Goal: Task Accomplishment & Management: Manage account settings

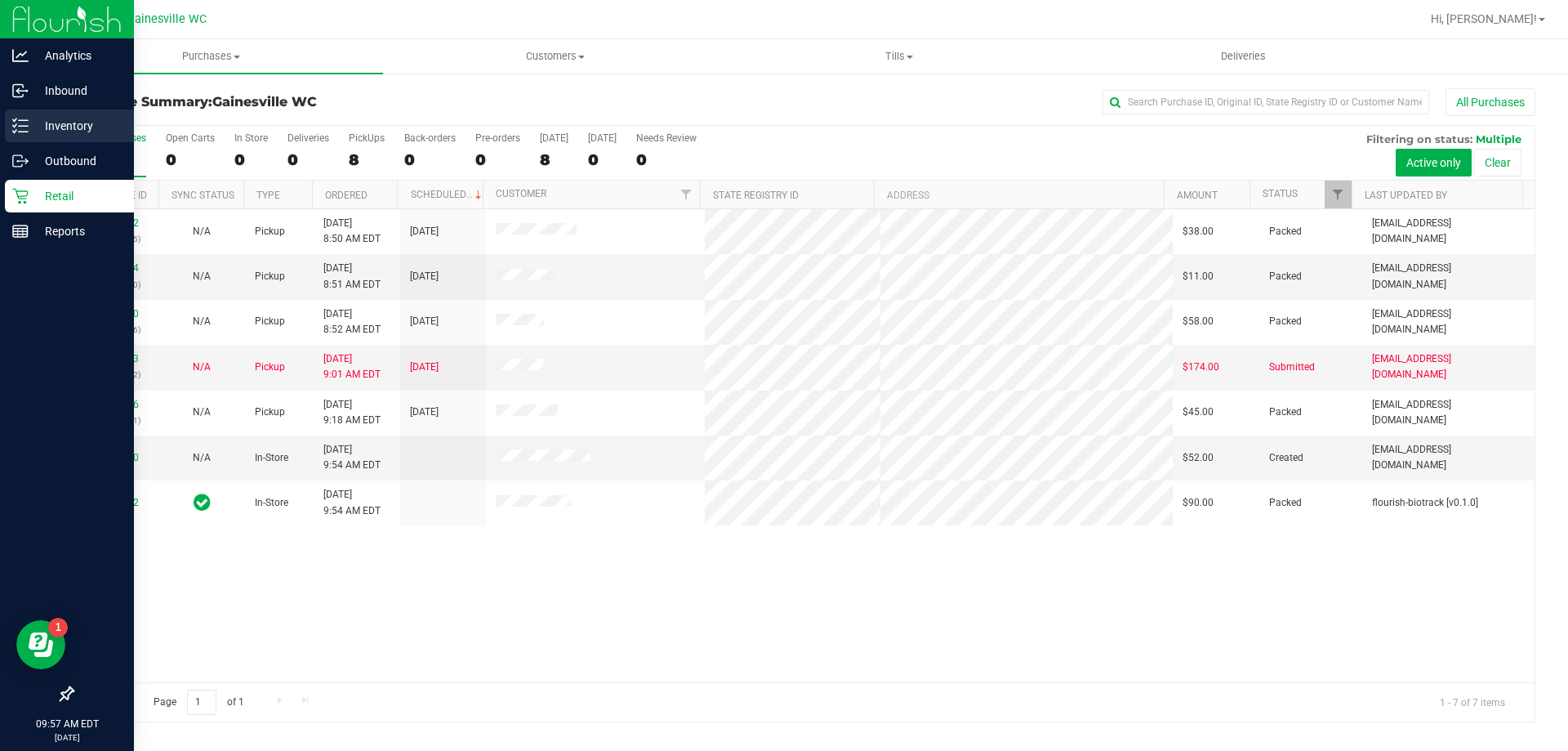
click at [55, 121] on p "Inventory" at bounding box center [77, 126] width 98 height 20
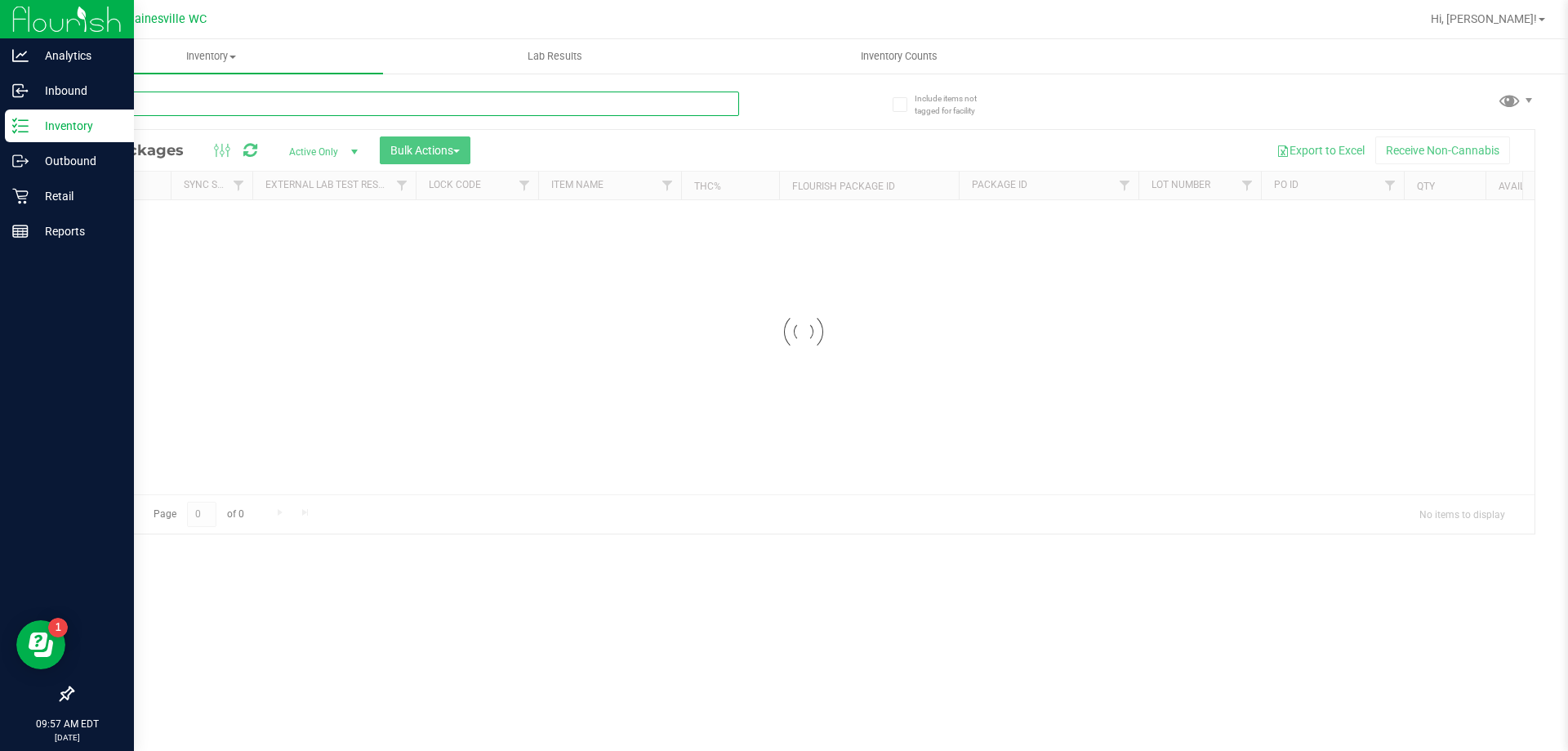
click at [269, 93] on input "text" at bounding box center [406, 104] width 668 height 24
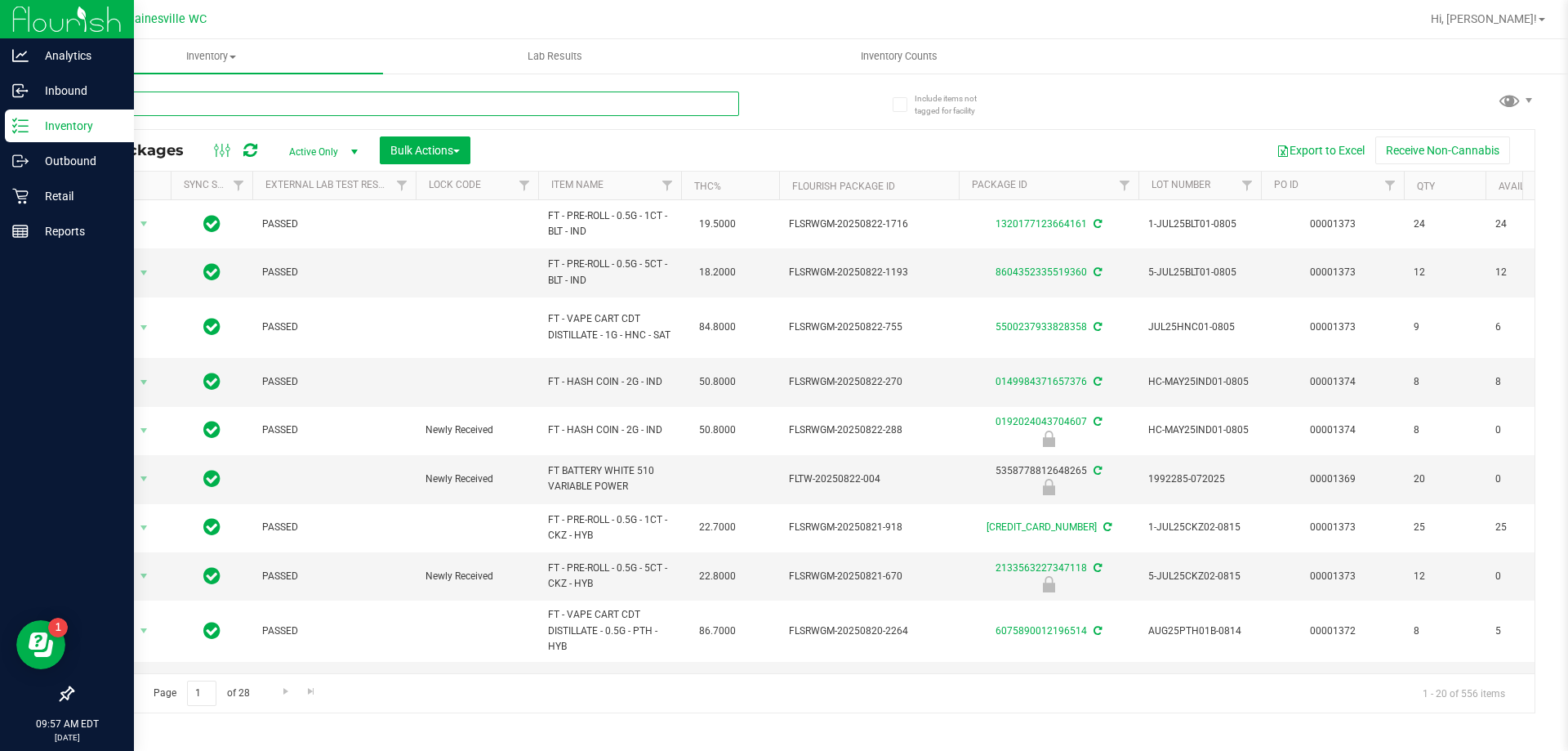
type input "battery"
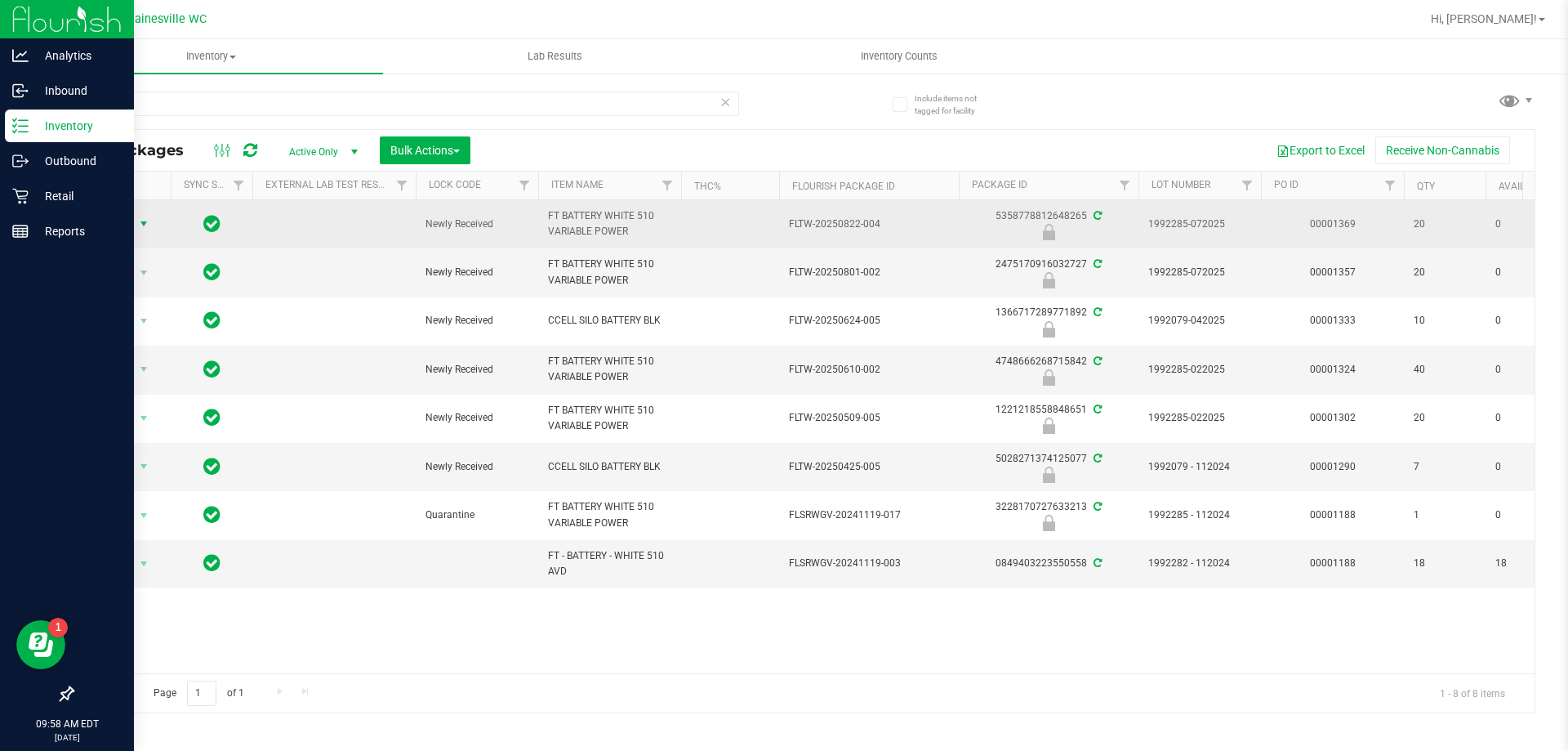
click at [96, 217] on span "Action" at bounding box center [110, 224] width 44 height 22
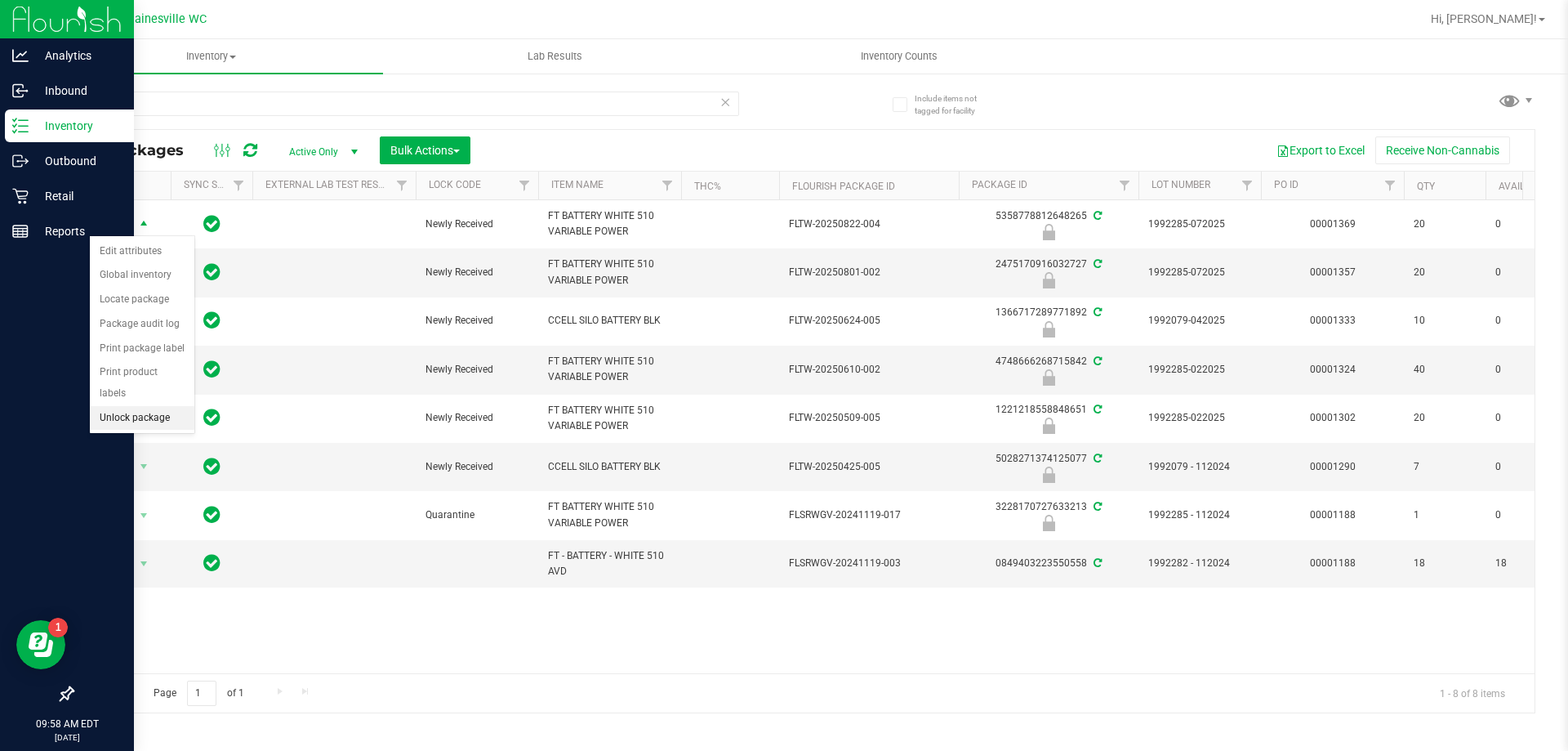
click at [144, 406] on li "Unlock package" at bounding box center [142, 418] width 104 height 24
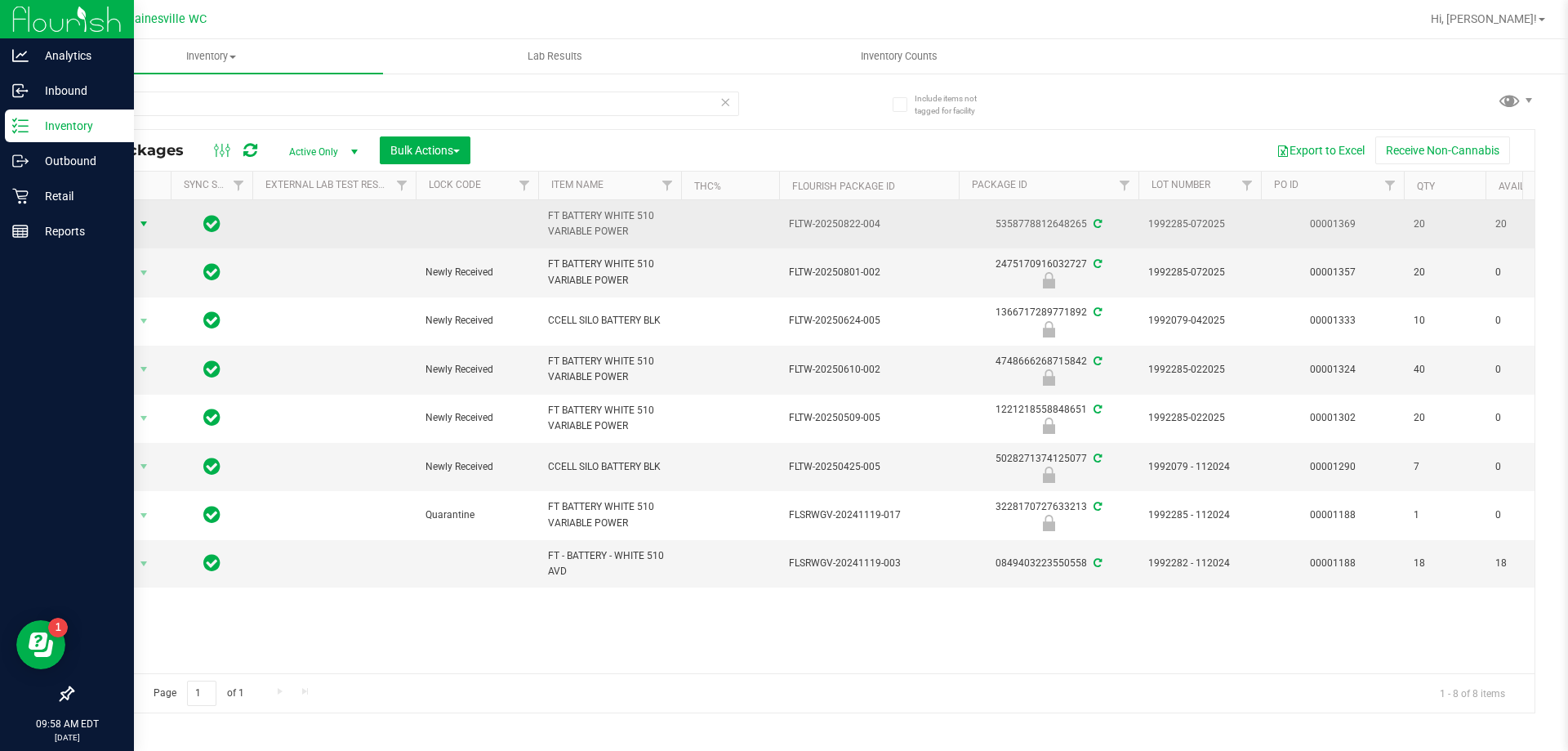
click at [123, 223] on span "Action" at bounding box center [110, 224] width 44 height 22
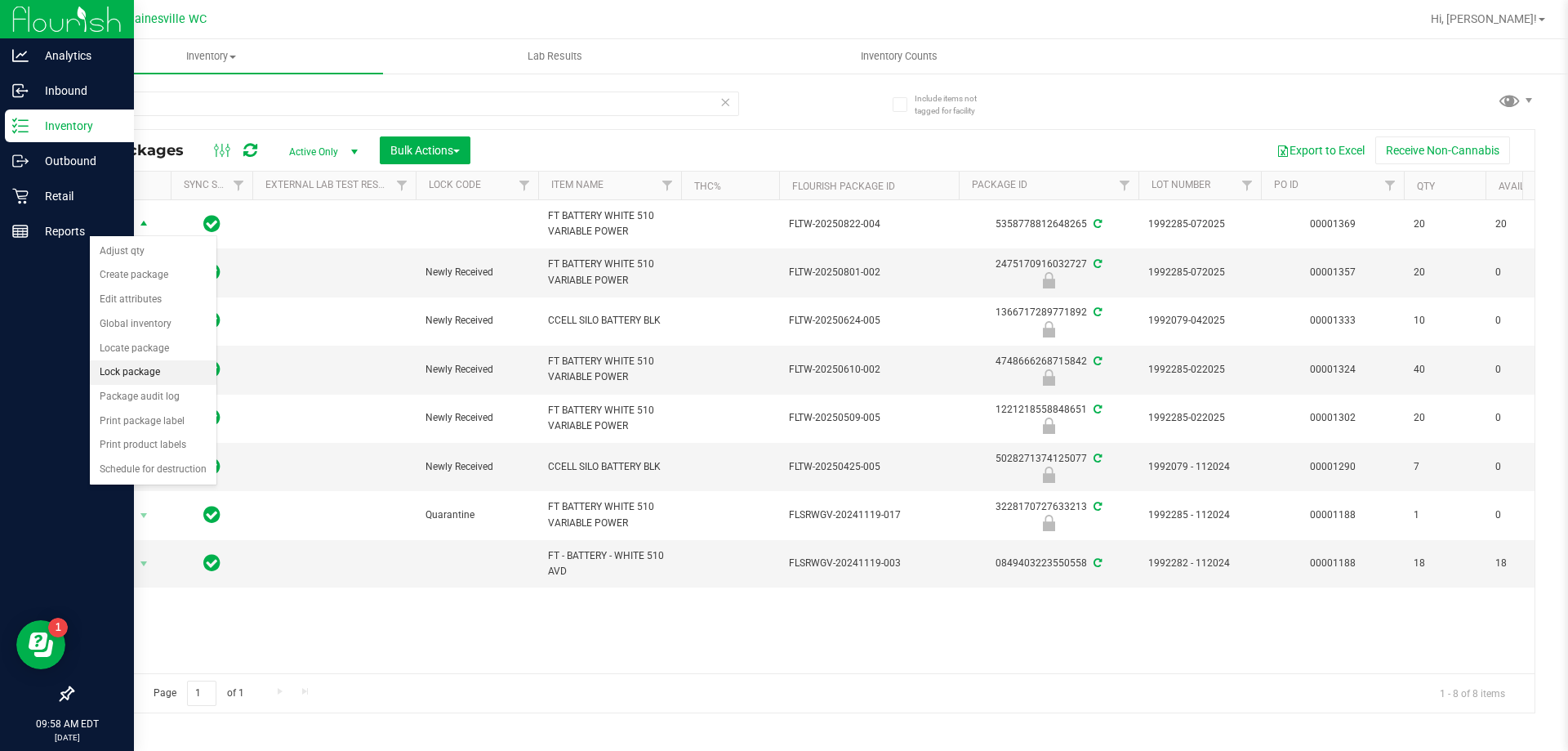
click at [152, 366] on li "Lock package" at bounding box center [153, 372] width 127 height 24
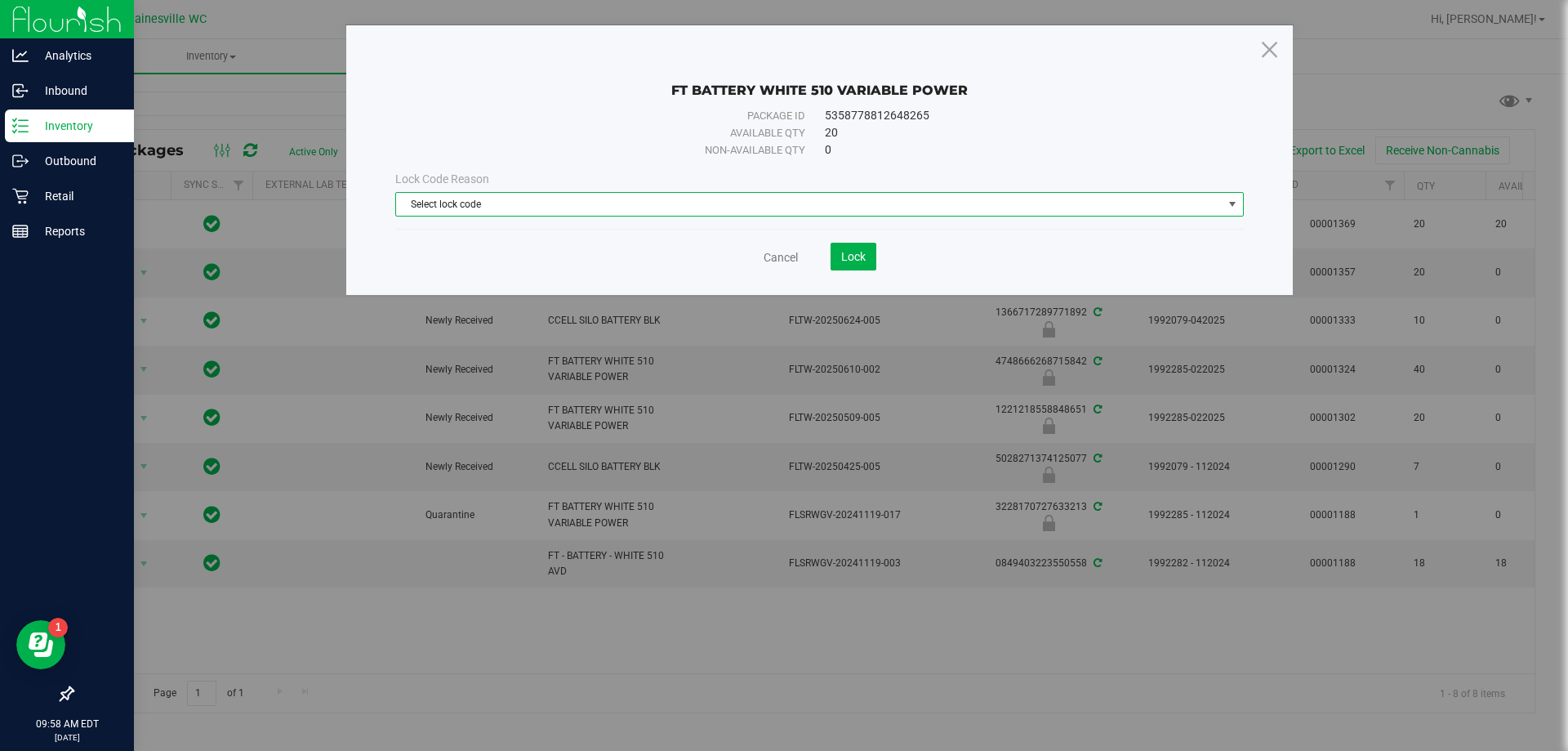
click at [843, 206] on span "Select lock code" at bounding box center [809, 203] width 827 height 22
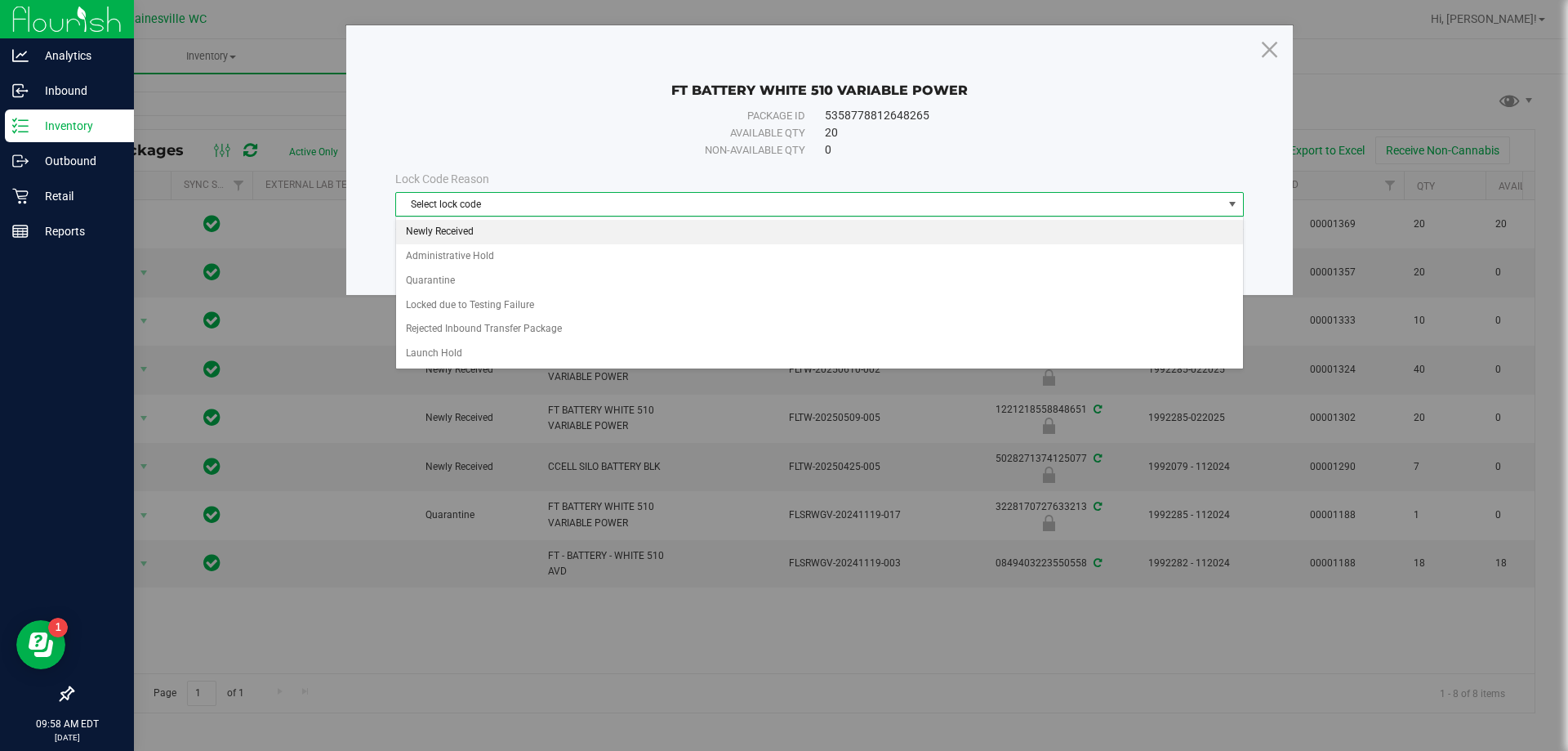
click at [626, 242] on li "Newly Received" at bounding box center [820, 231] width 847 height 24
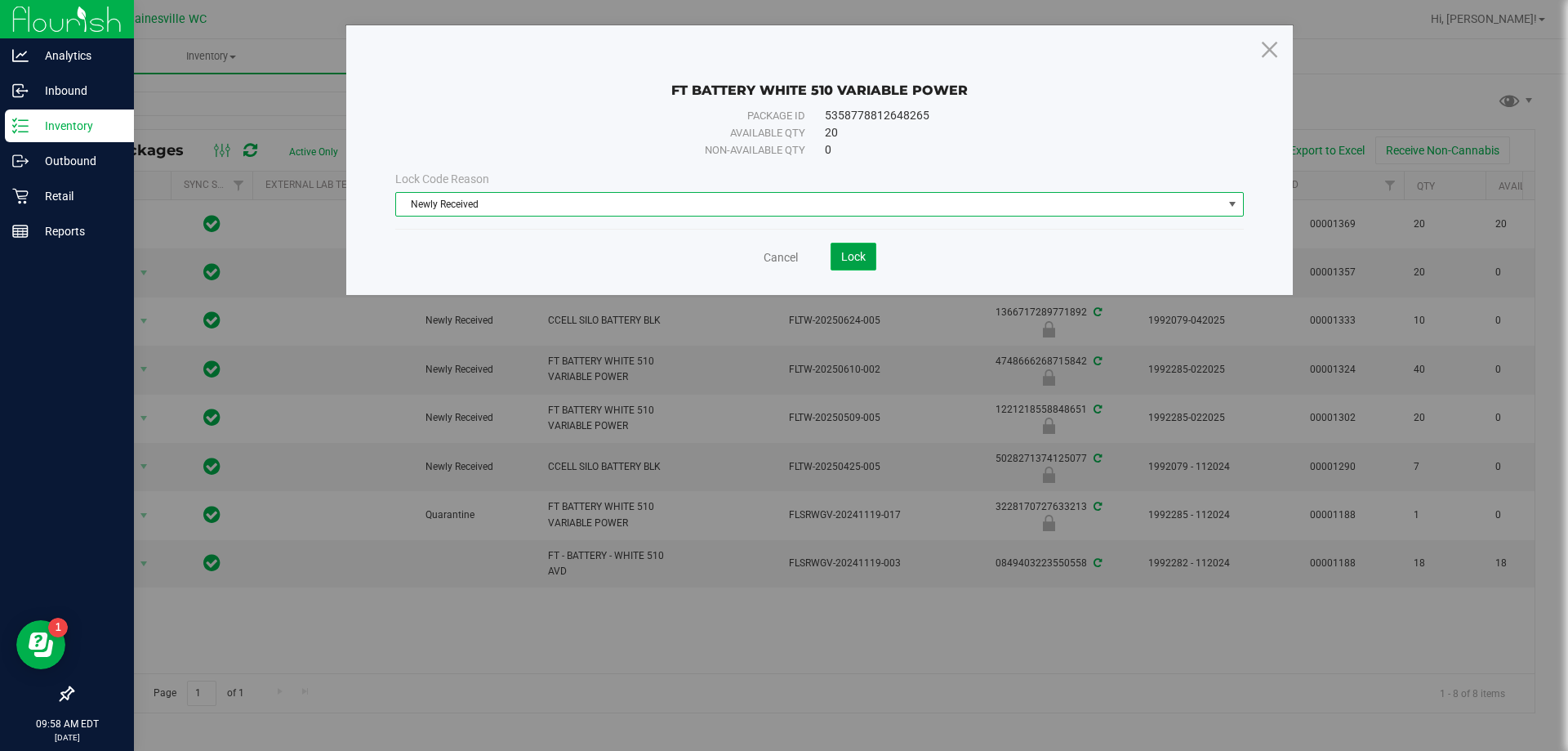
click at [873, 261] on button "Lock" at bounding box center [853, 256] width 46 height 27
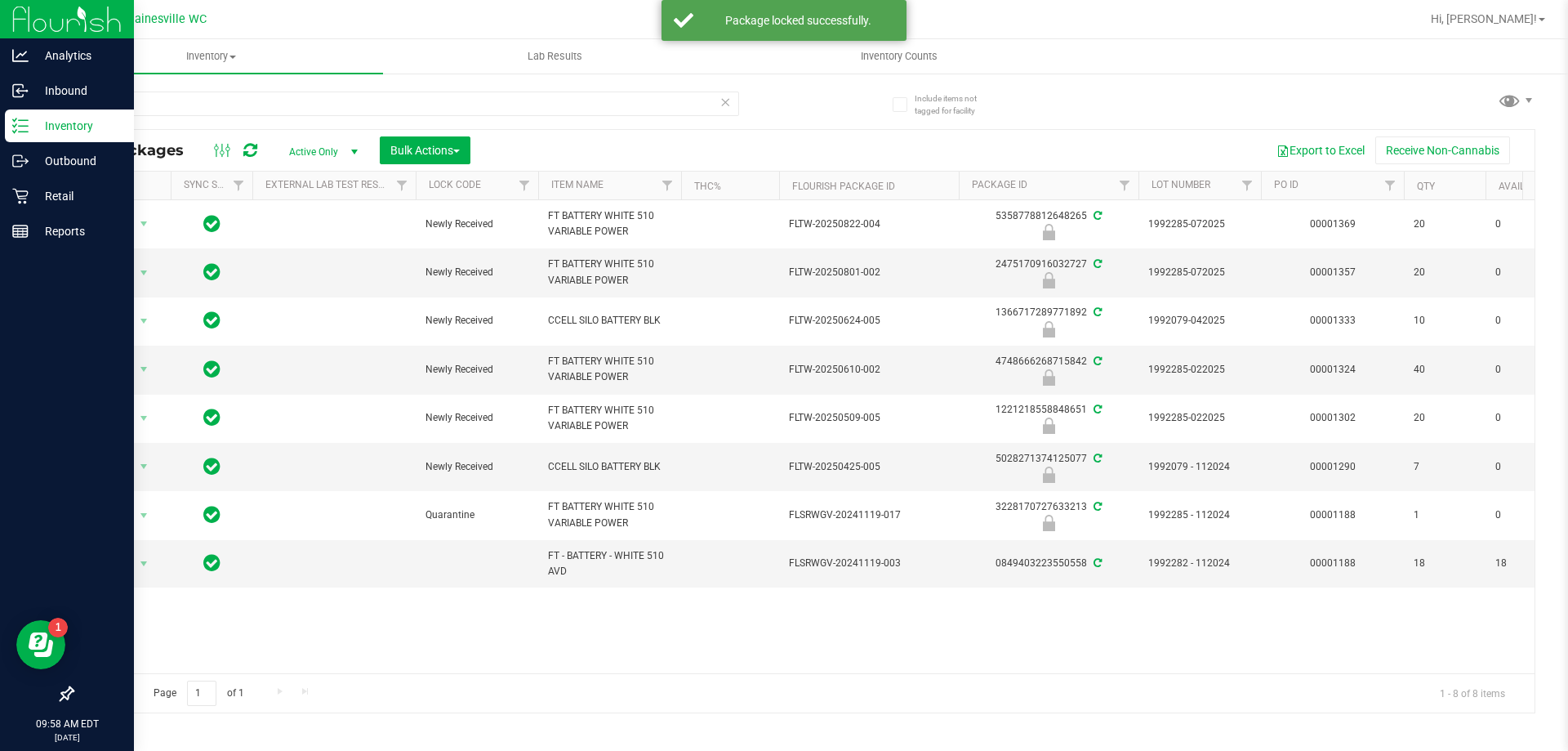
click at [724, 107] on icon at bounding box center [725, 102] width 12 height 20
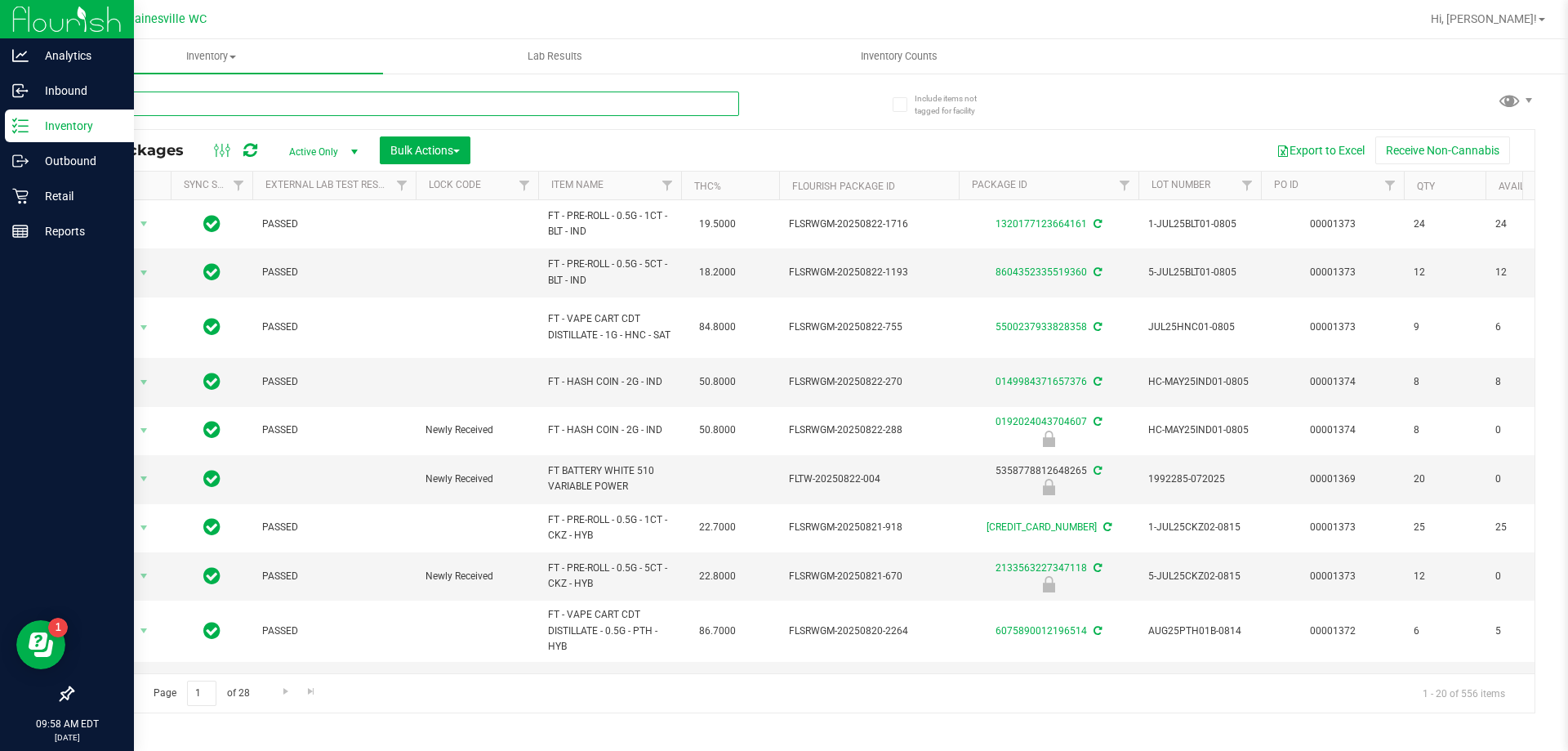
click at [723, 107] on input "text" at bounding box center [406, 104] width 668 height 24
type input "1992285-072025"
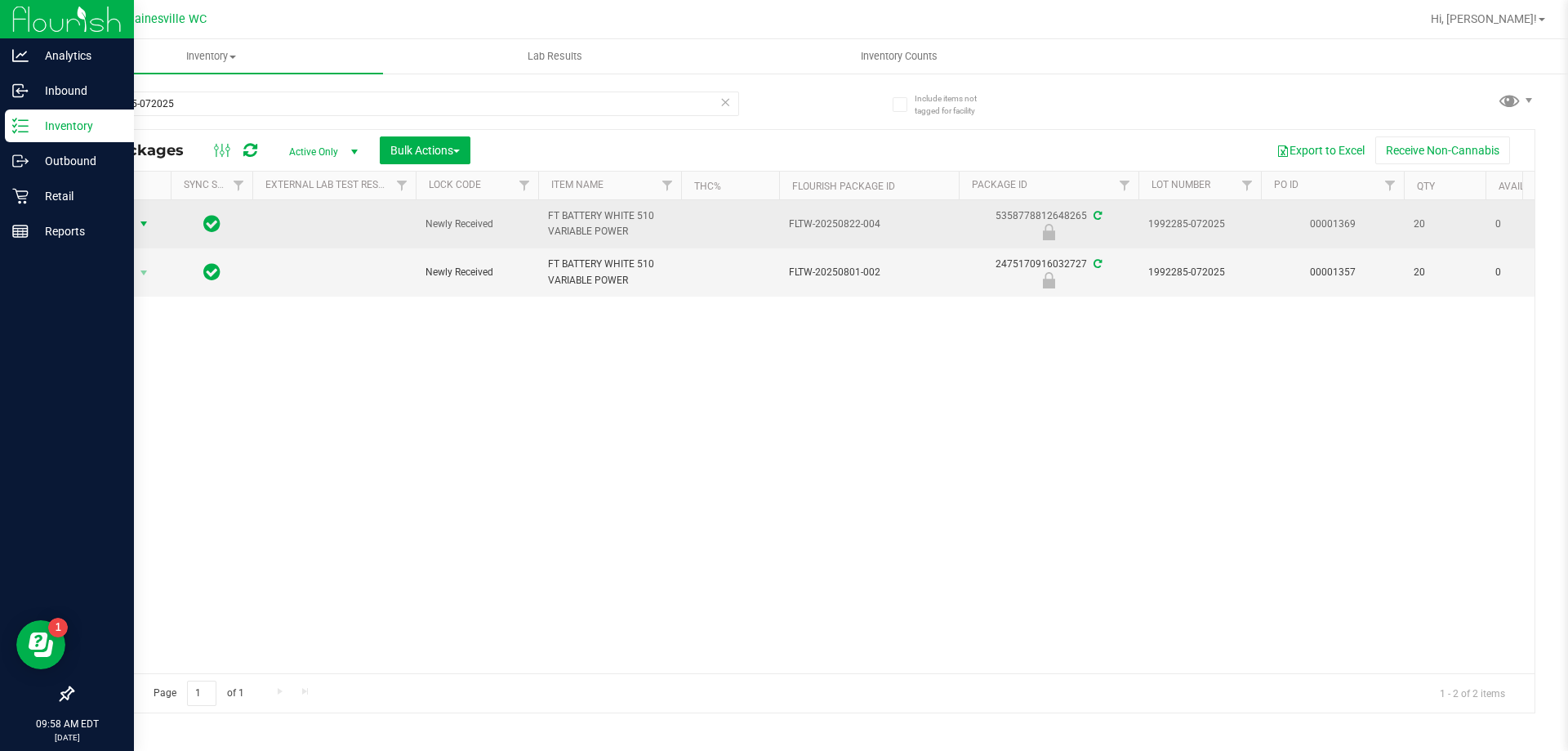
click at [123, 223] on span "Action" at bounding box center [110, 224] width 44 height 22
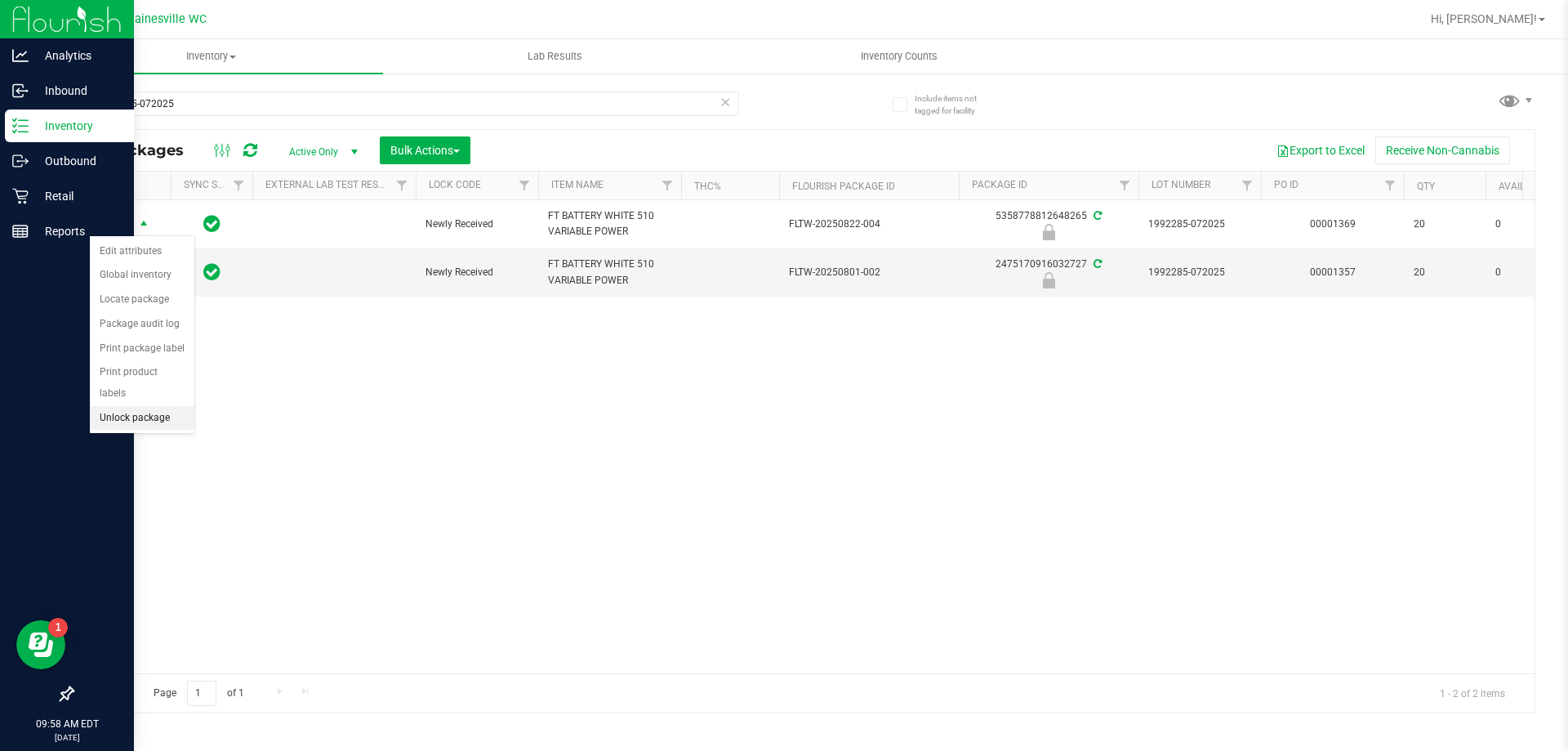
click at [137, 406] on li "Unlock package" at bounding box center [142, 418] width 104 height 24
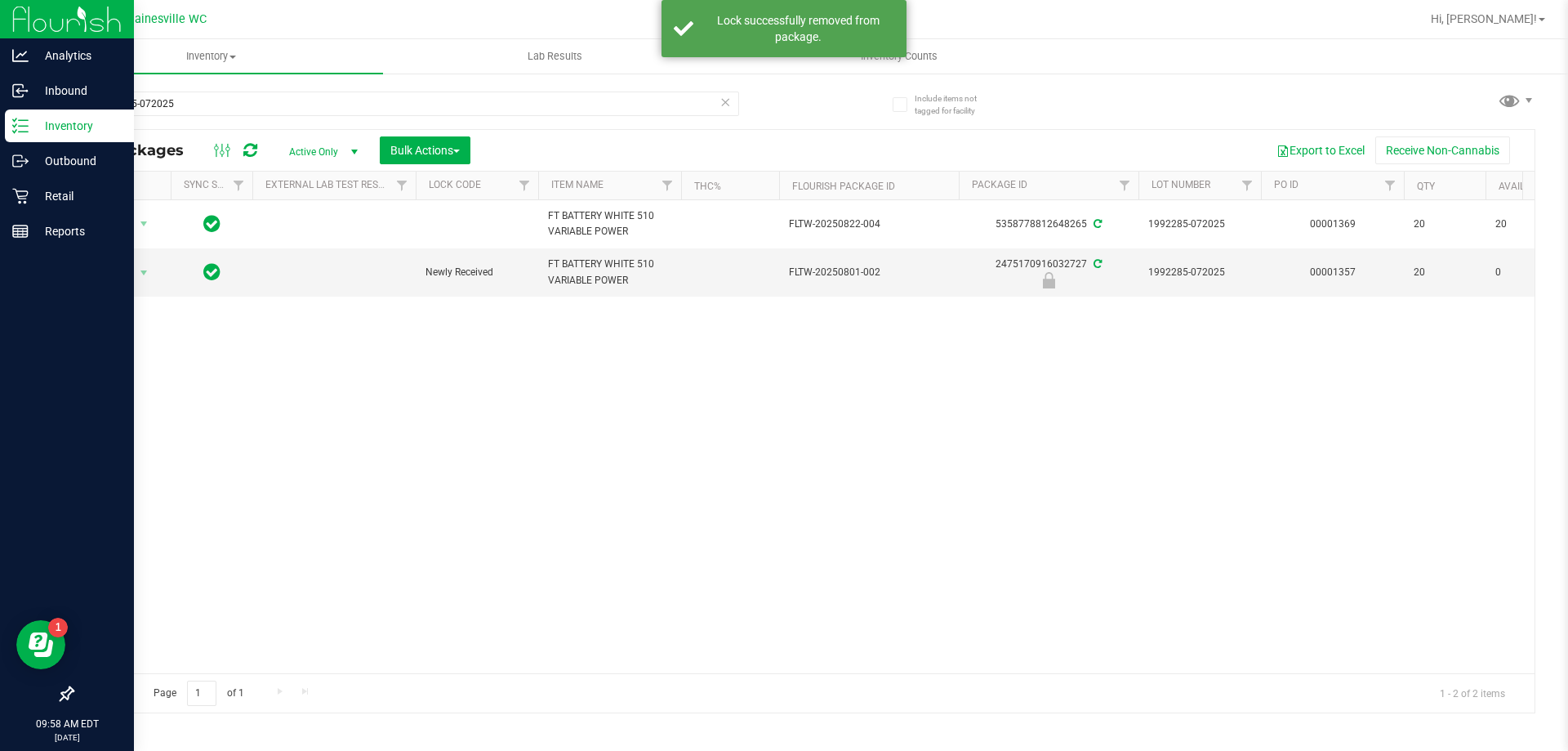
click at [725, 102] on icon at bounding box center [725, 102] width 12 height 20
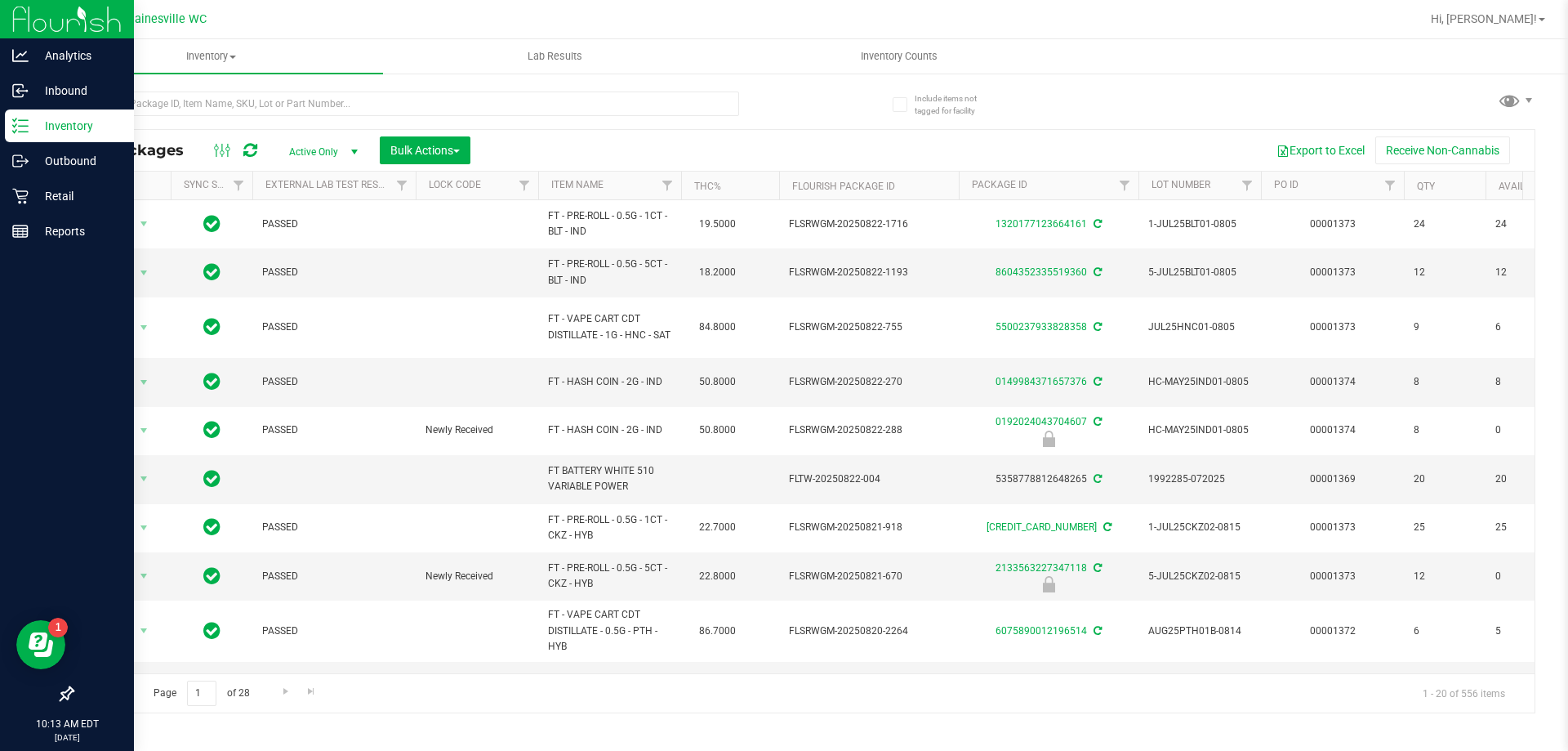
click at [357, 19] on div at bounding box center [856, 19] width 1128 height 32
click at [1233, 30] on div at bounding box center [856, 19] width 1128 height 32
drag, startPoint x: 1110, startPoint y: 98, endPoint x: 1070, endPoint y: 105, distance: 40.6
click at [1078, 104] on div "All Packages Active Only Active Only Lab Samples Locked All External Internal B…" at bounding box center [804, 395] width 1464 height 638
